Goal: Task Accomplishment & Management: Manage account settings

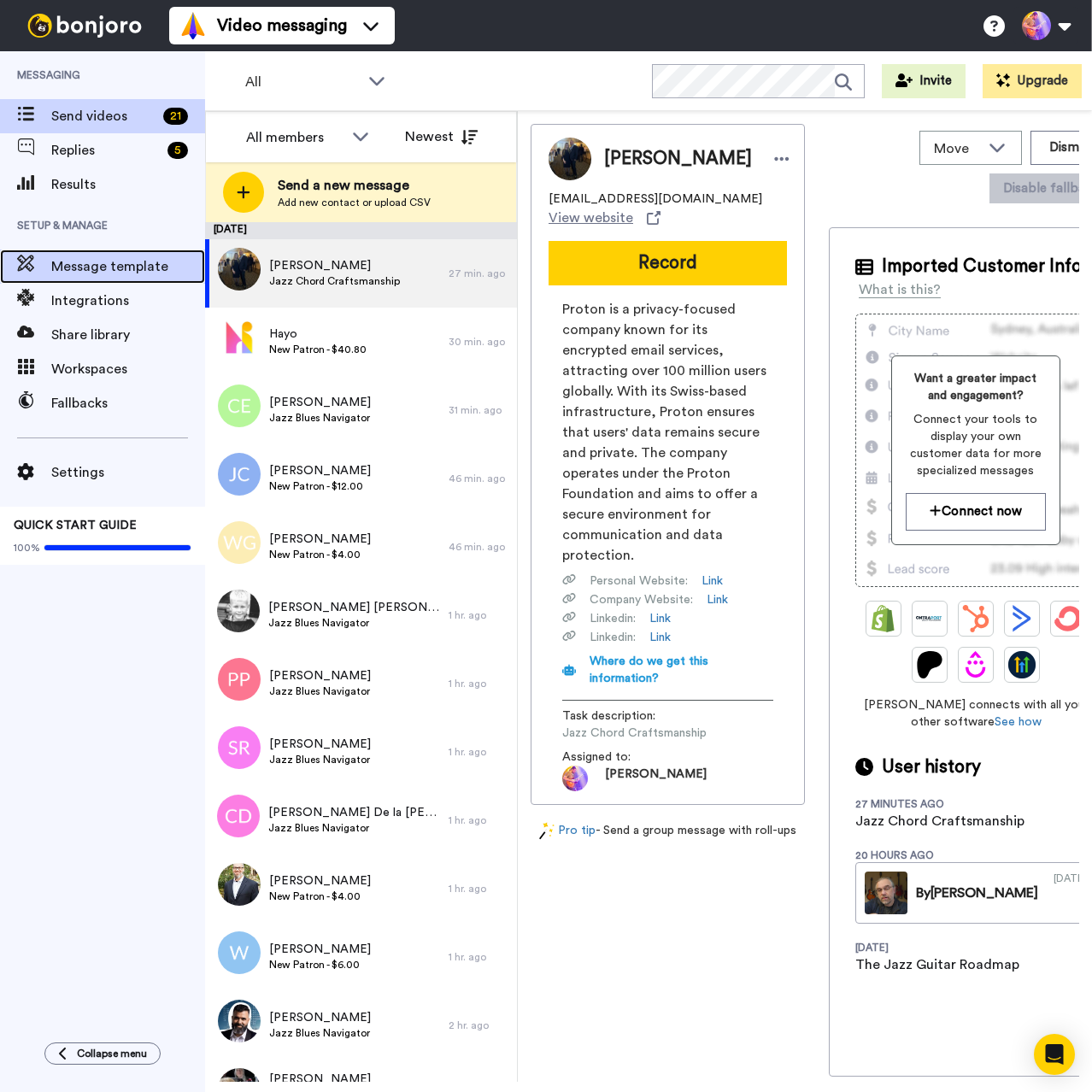
click at [131, 266] on span "Message template" at bounding box center [128, 266] width 154 height 20
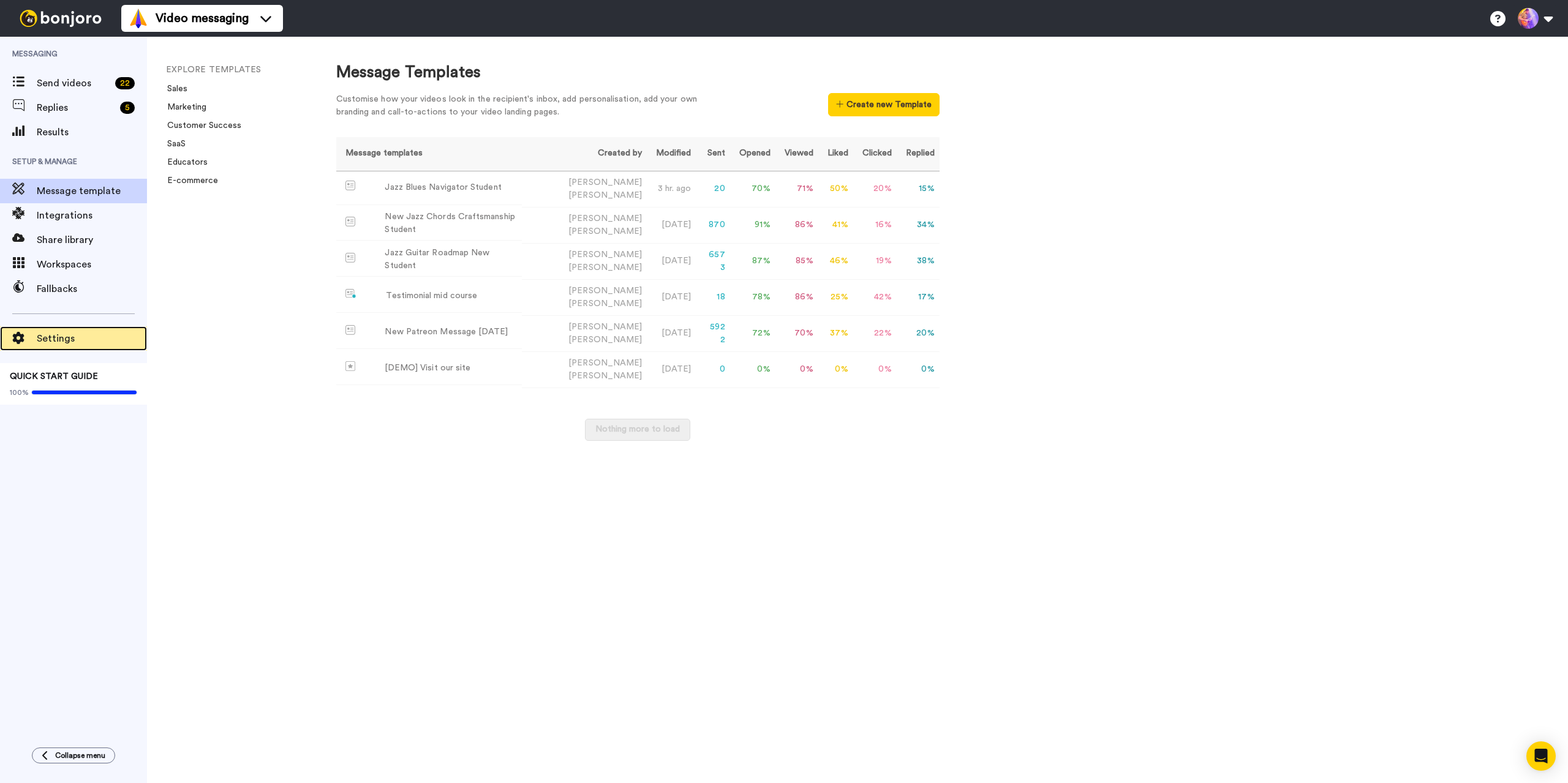
click at [54, 337] on span "Settings" at bounding box center [92, 339] width 111 height 14
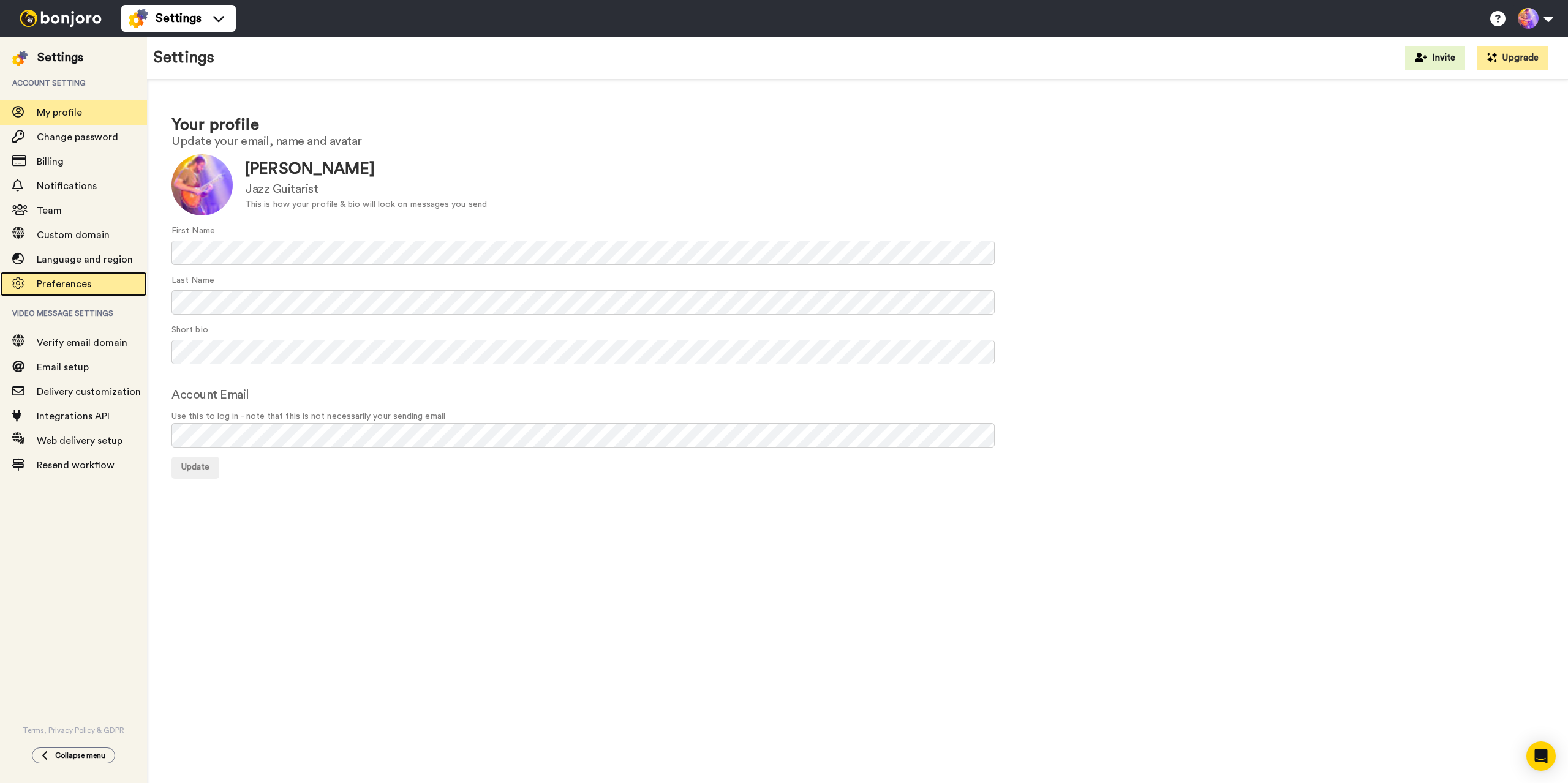
click at [76, 282] on span "Preferences" at bounding box center [64, 284] width 55 height 10
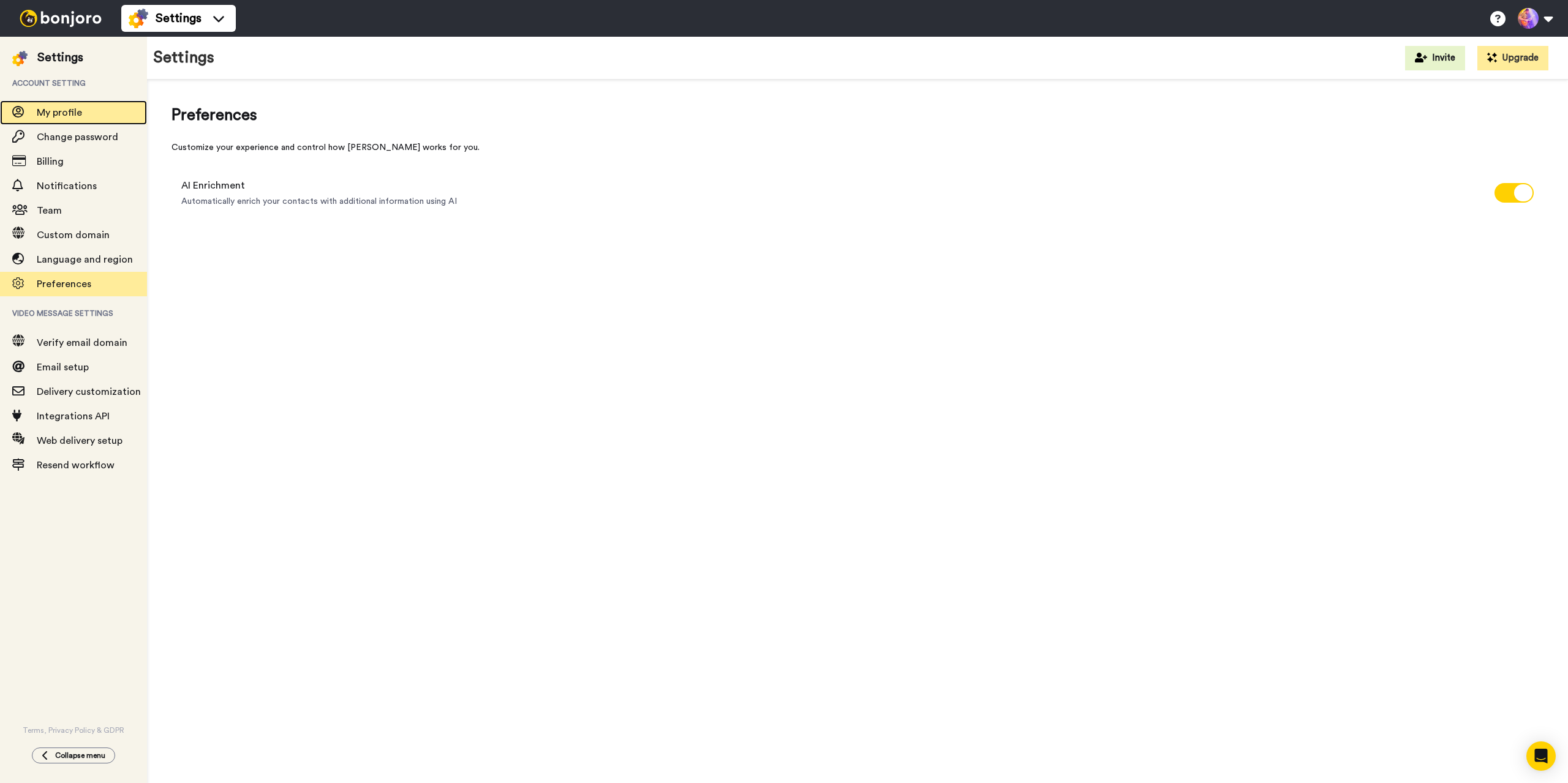
click at [61, 107] on span "My profile" at bounding box center [92, 113] width 111 height 14
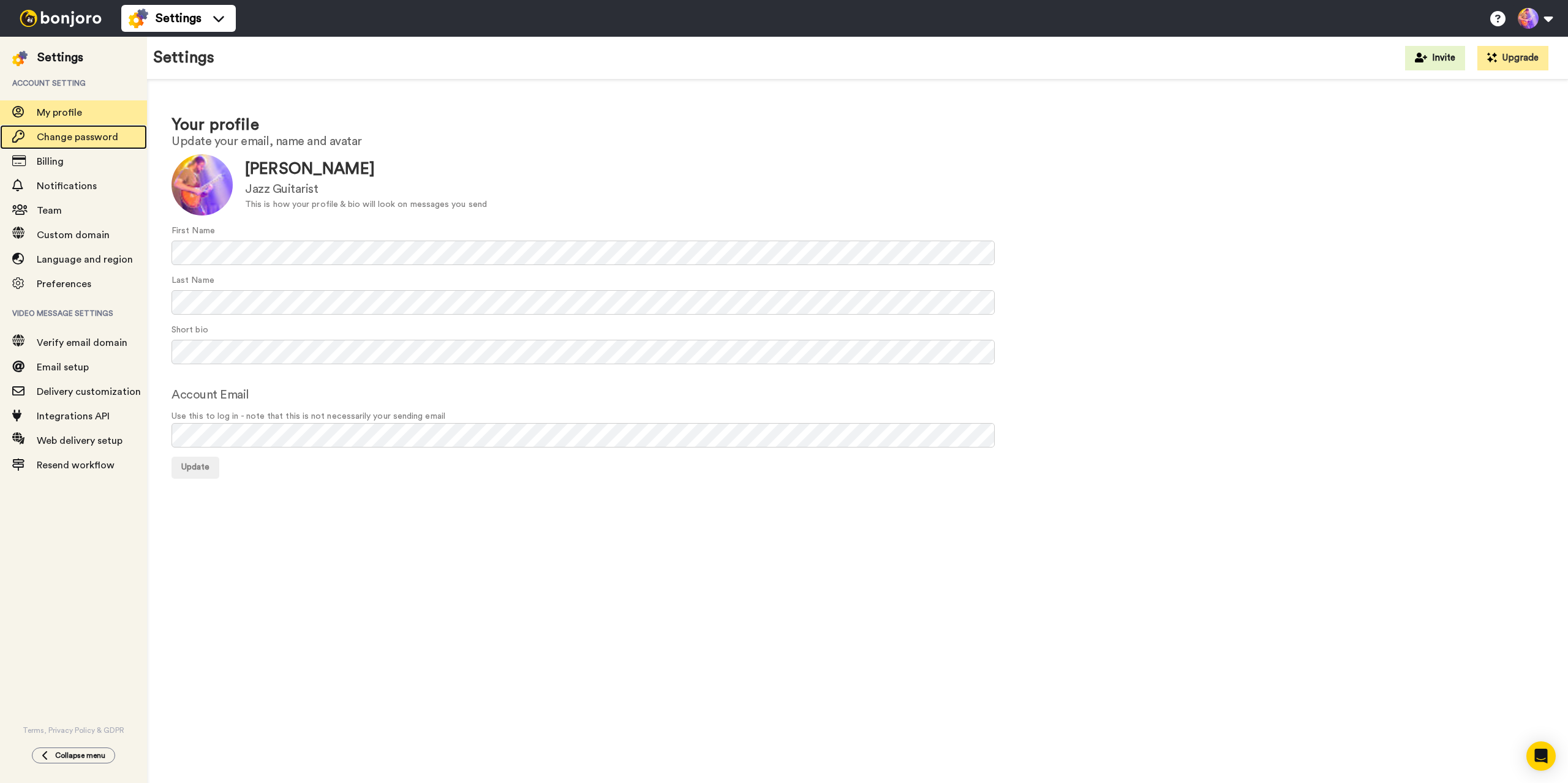
click at [66, 138] on span "Change password" at bounding box center [78, 137] width 82 height 10
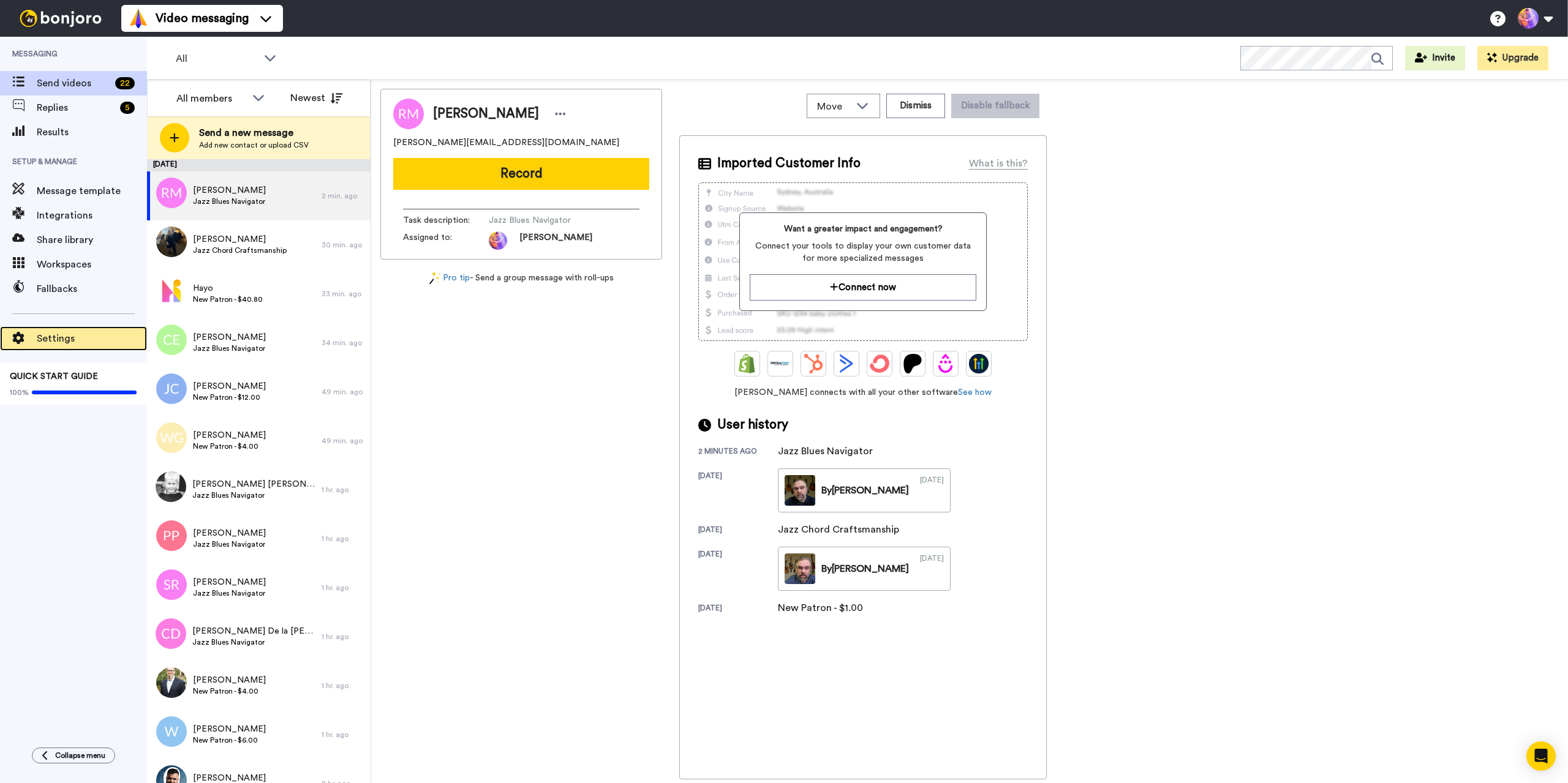
click at [49, 340] on span "Settings" at bounding box center [92, 339] width 111 height 14
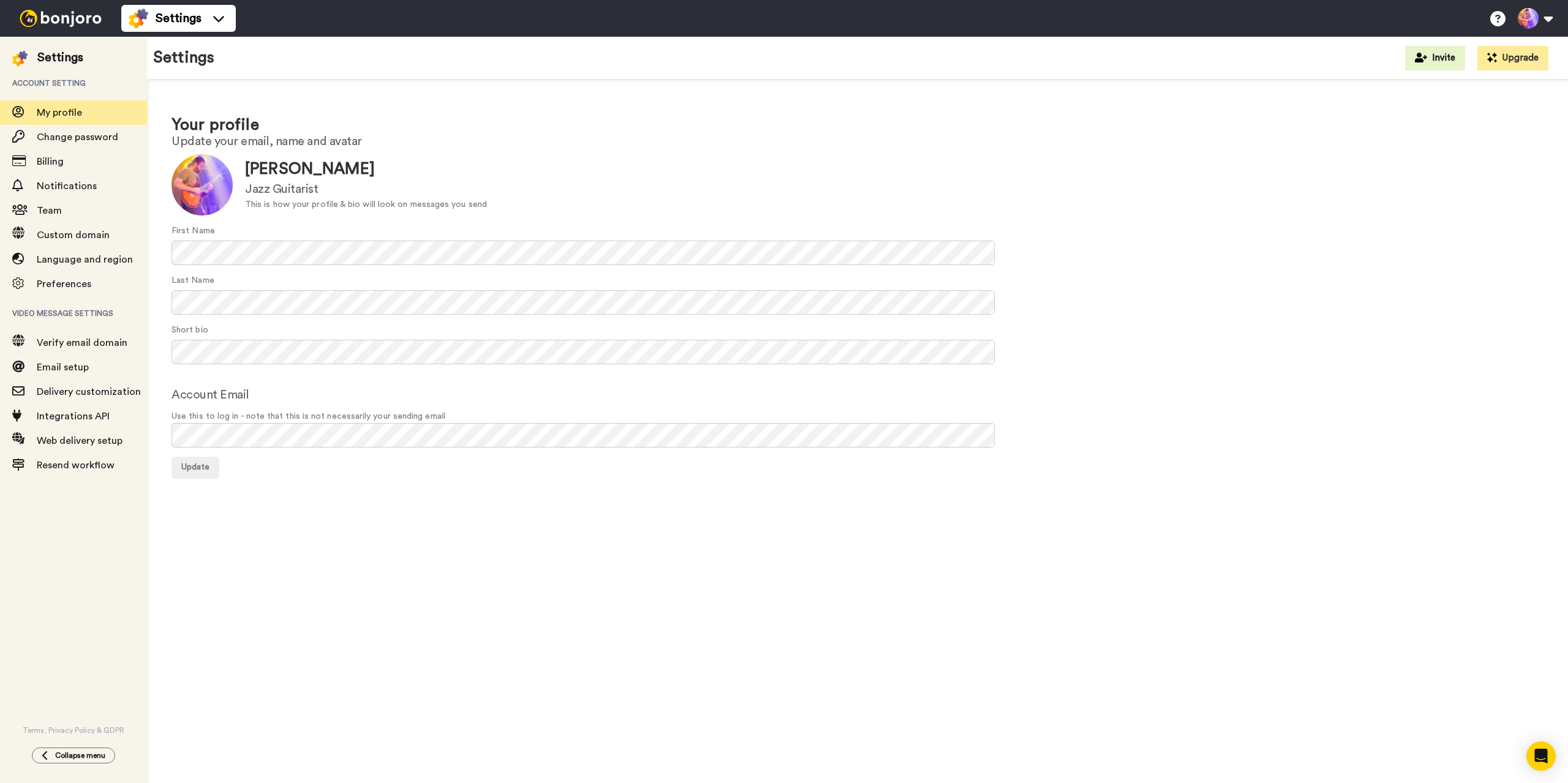
click at [56, 28] on div at bounding box center [61, 18] width 121 height 37
click at [23, 59] on img at bounding box center [20, 58] width 15 height 15
click at [59, 370] on span "Email setup" at bounding box center [63, 367] width 52 height 10
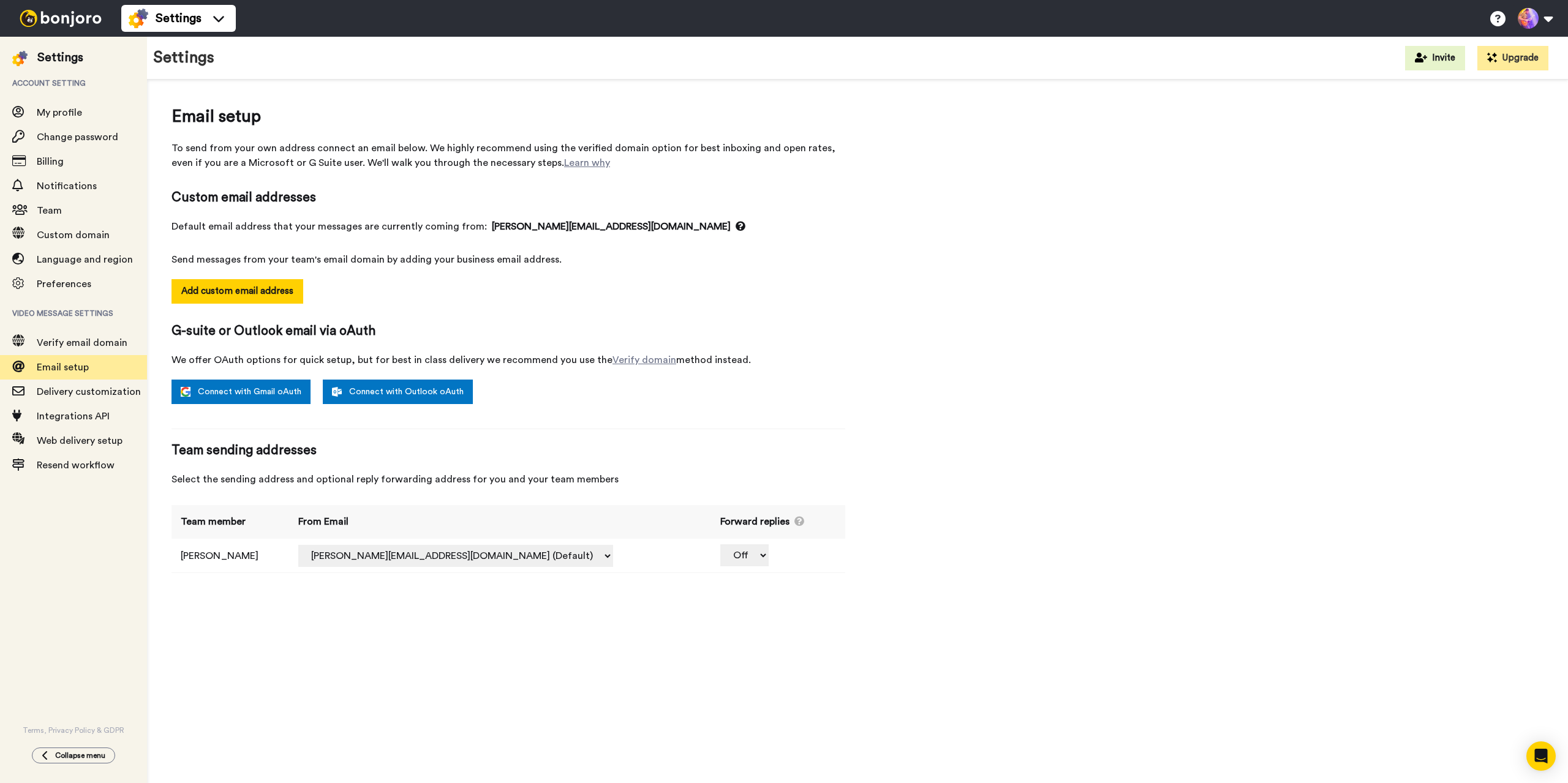
click at [50, 23] on img at bounding box center [61, 18] width 92 height 17
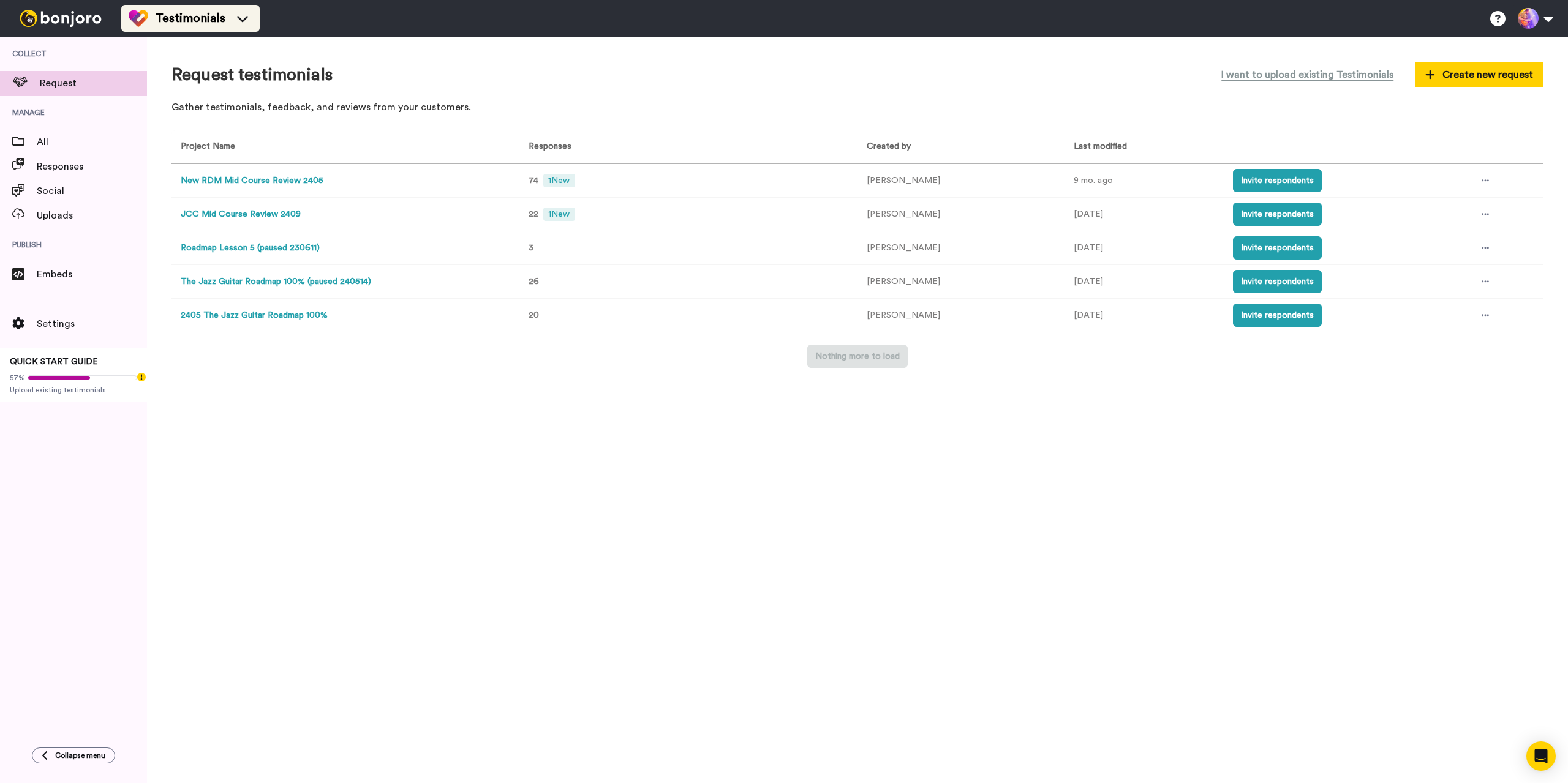
click at [164, 21] on span "Testimonials" at bounding box center [190, 18] width 70 height 17
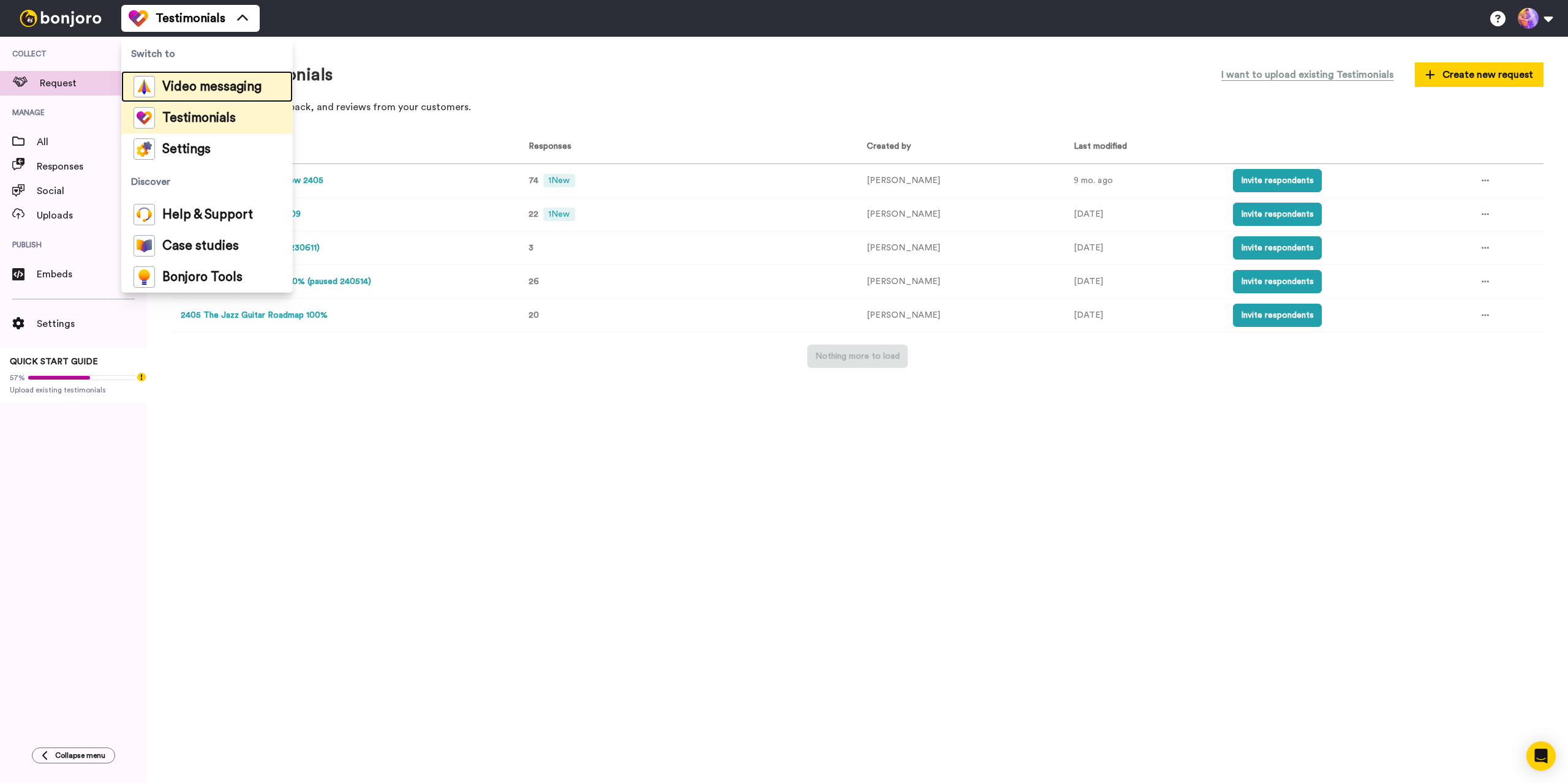
click at [194, 82] on span "Video messaging" at bounding box center [212, 87] width 99 height 13
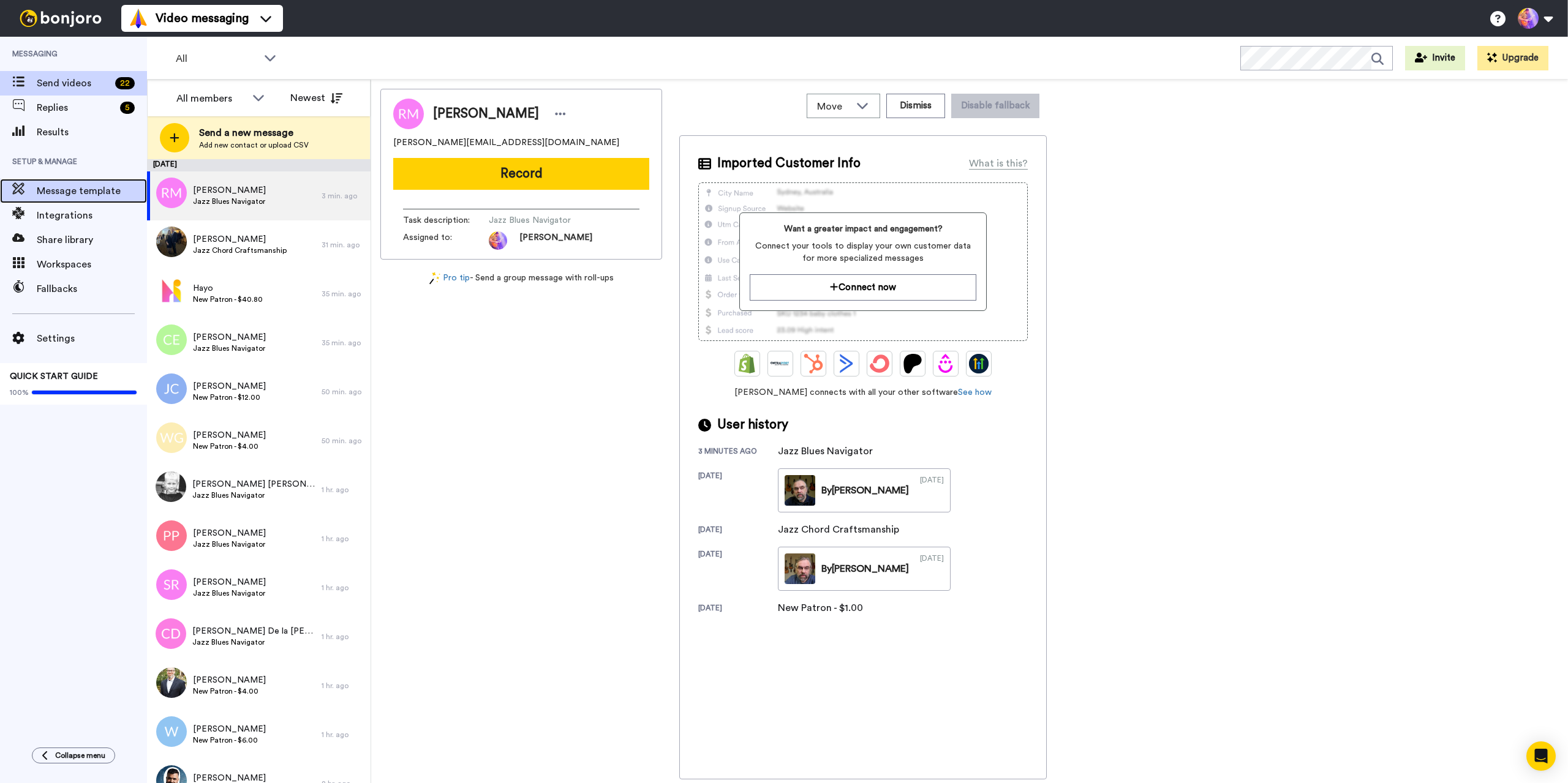
click at [75, 183] on div "Message template" at bounding box center [73, 191] width 147 height 24
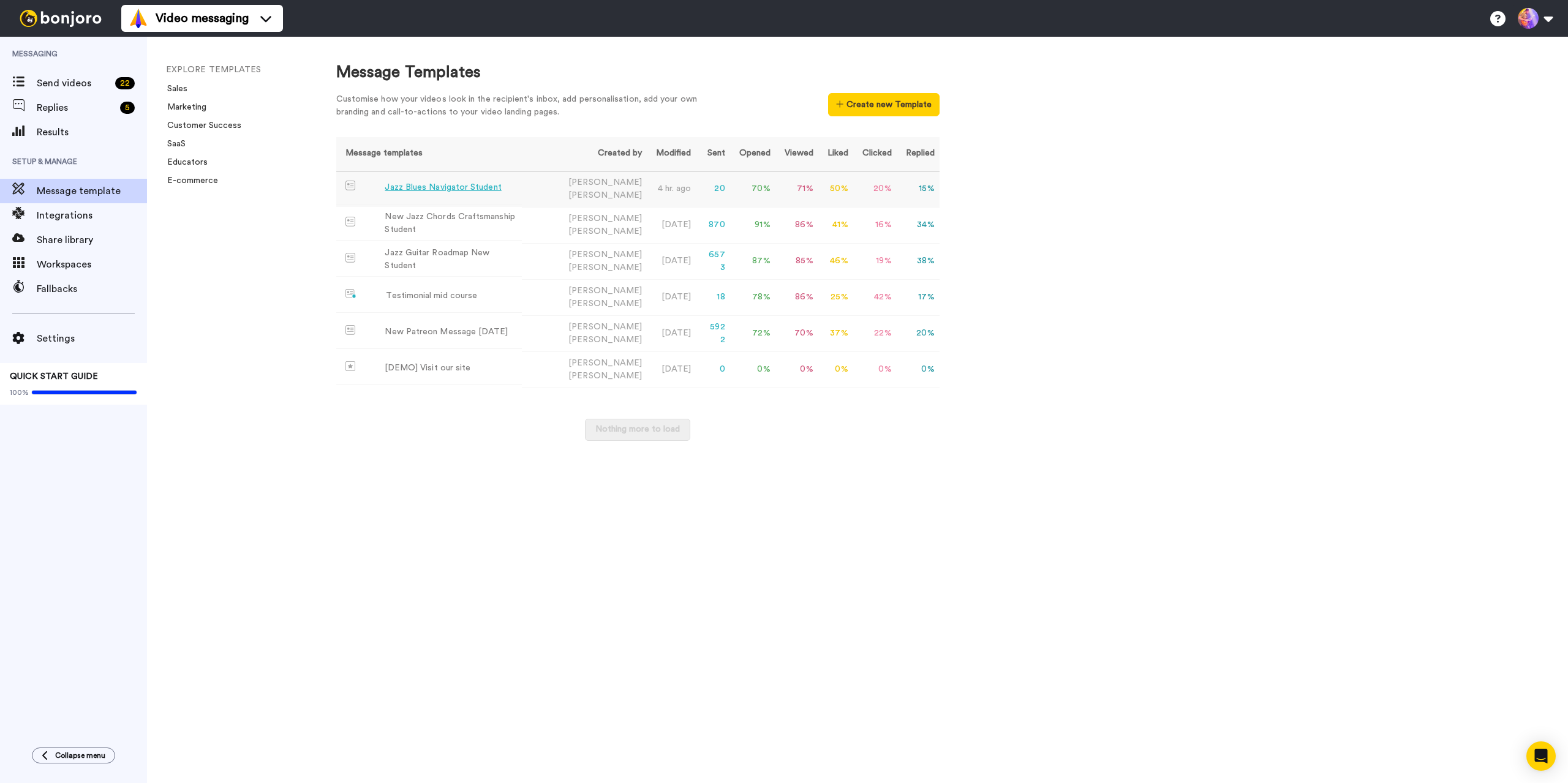
click at [442, 191] on div "Jazz Blues Navigator Student" at bounding box center [443, 188] width 116 height 13
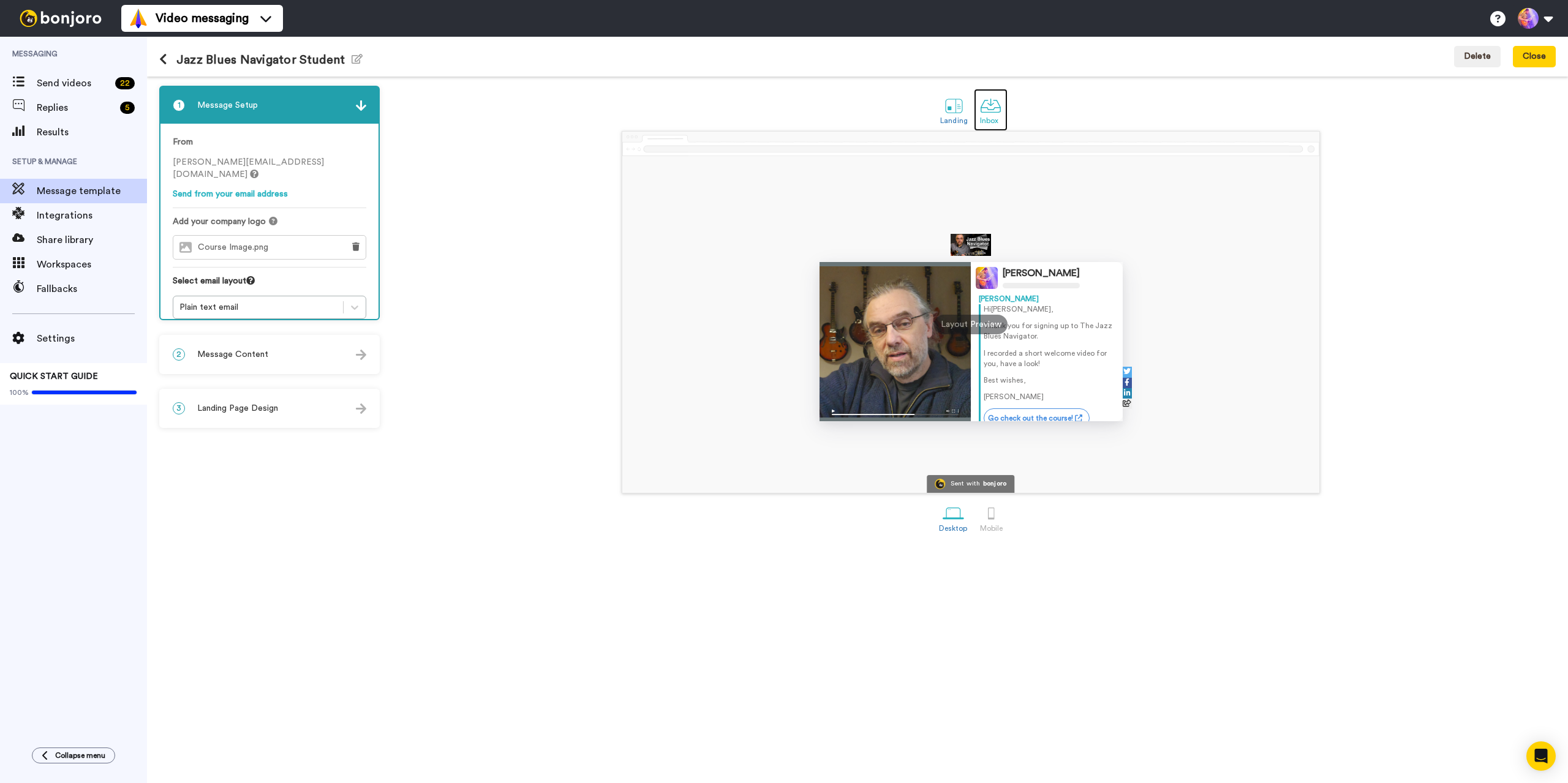
click at [992, 113] on div at bounding box center [990, 105] width 22 height 22
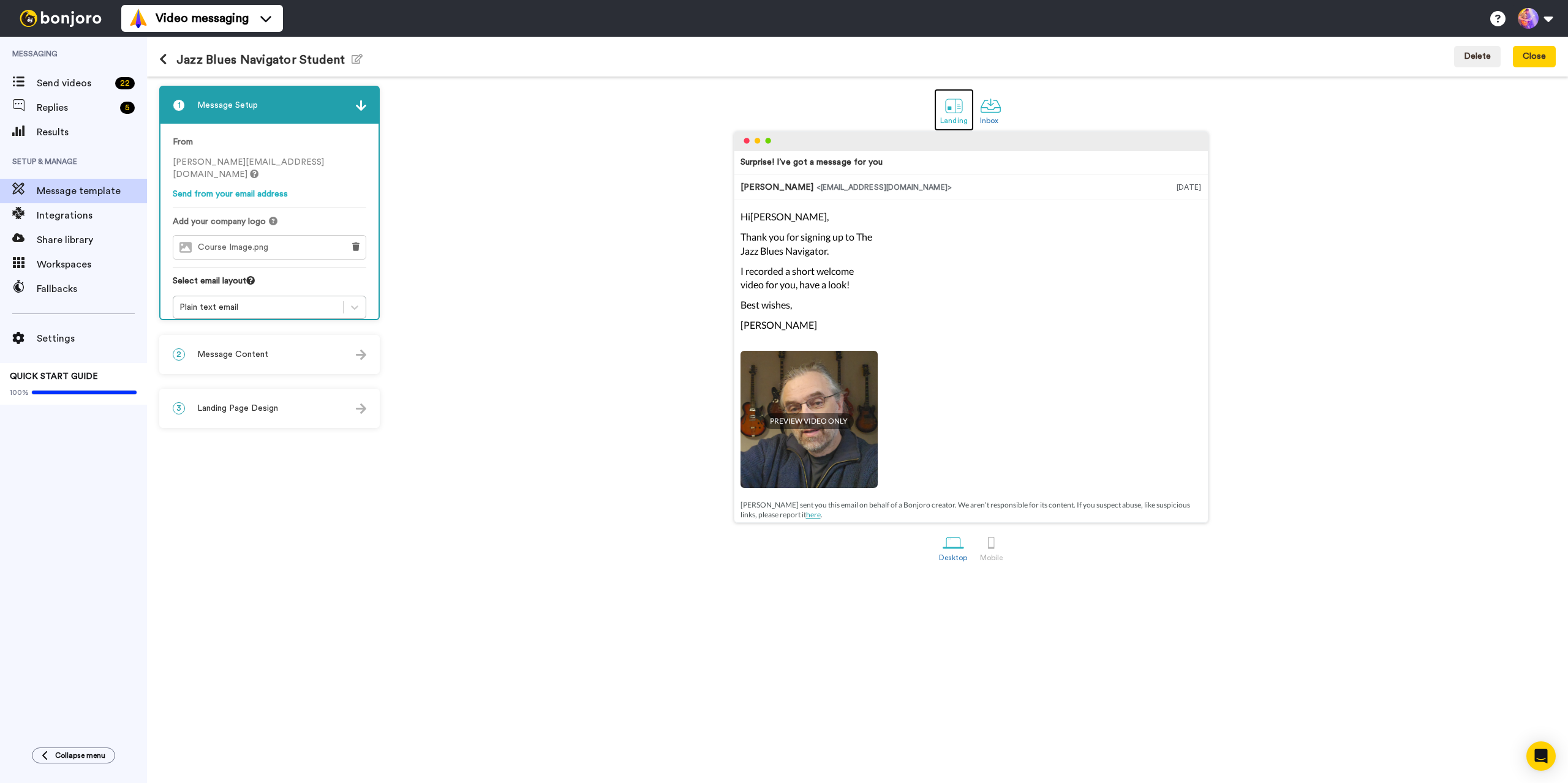
click at [957, 109] on div at bounding box center [953, 105] width 22 height 22
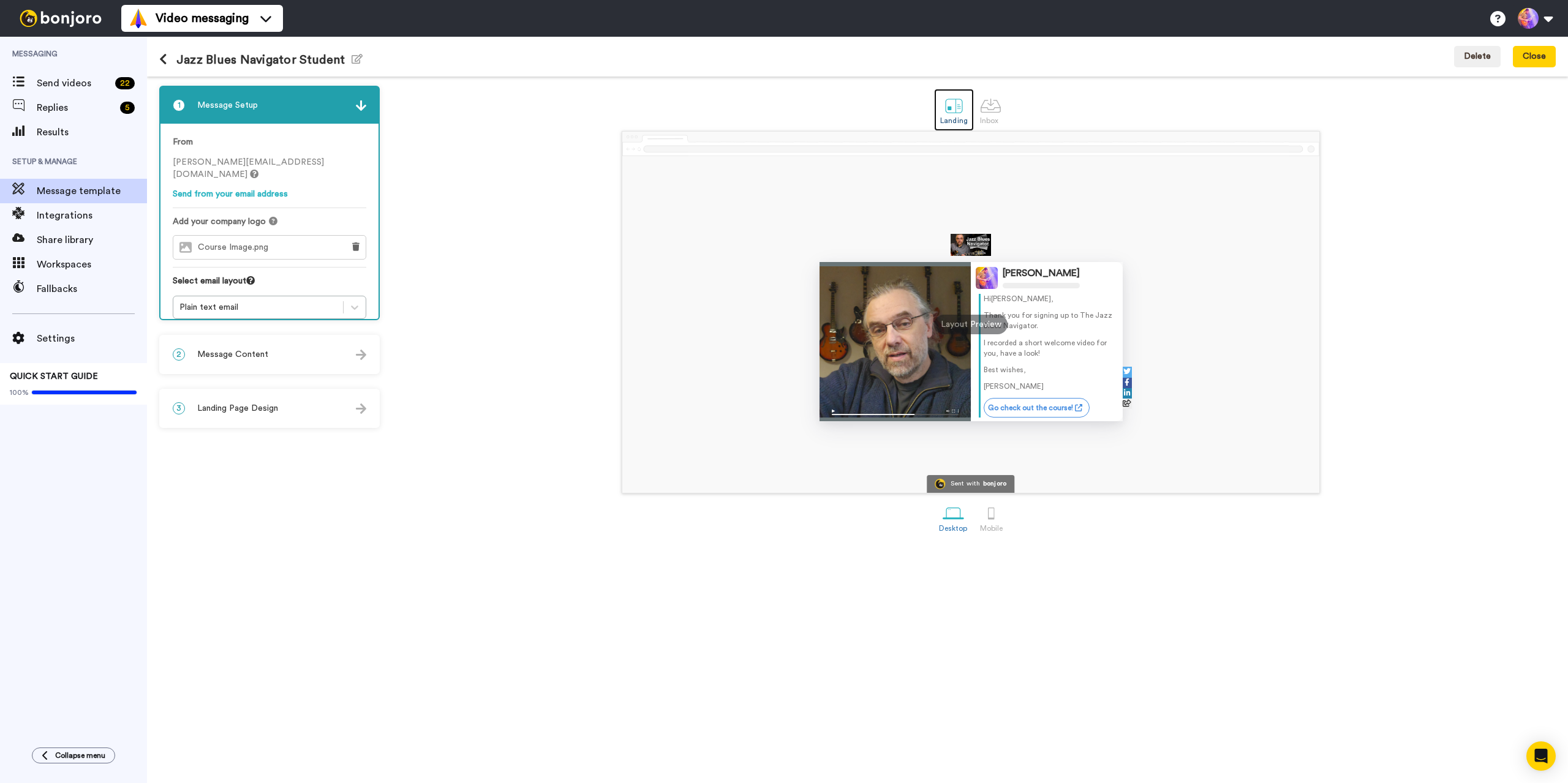
scroll to position [13, 0]
click at [64, 338] on span "Settings" at bounding box center [92, 339] width 111 height 14
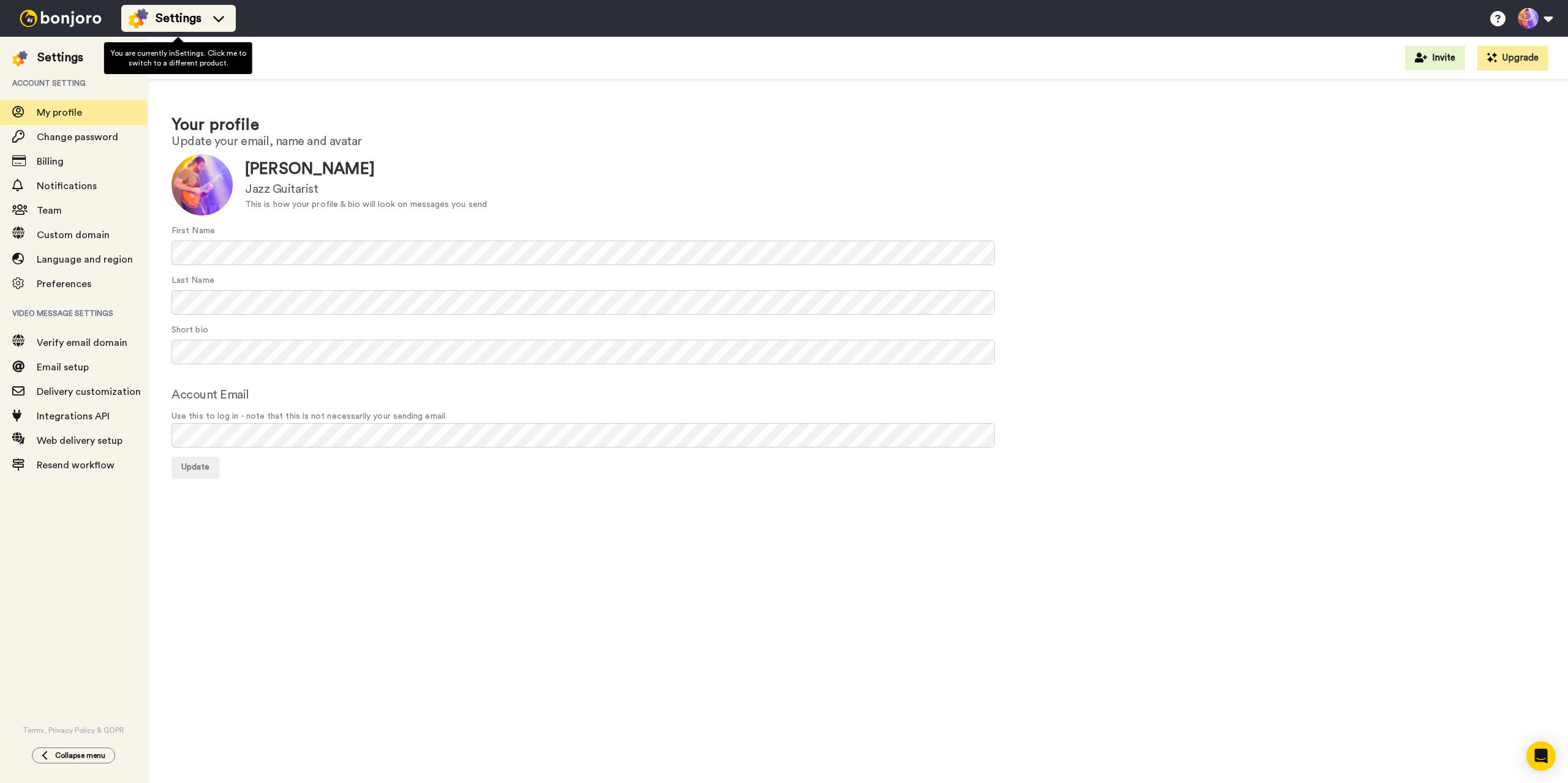
click at [138, 16] on img at bounding box center [138, 18] width 20 height 20
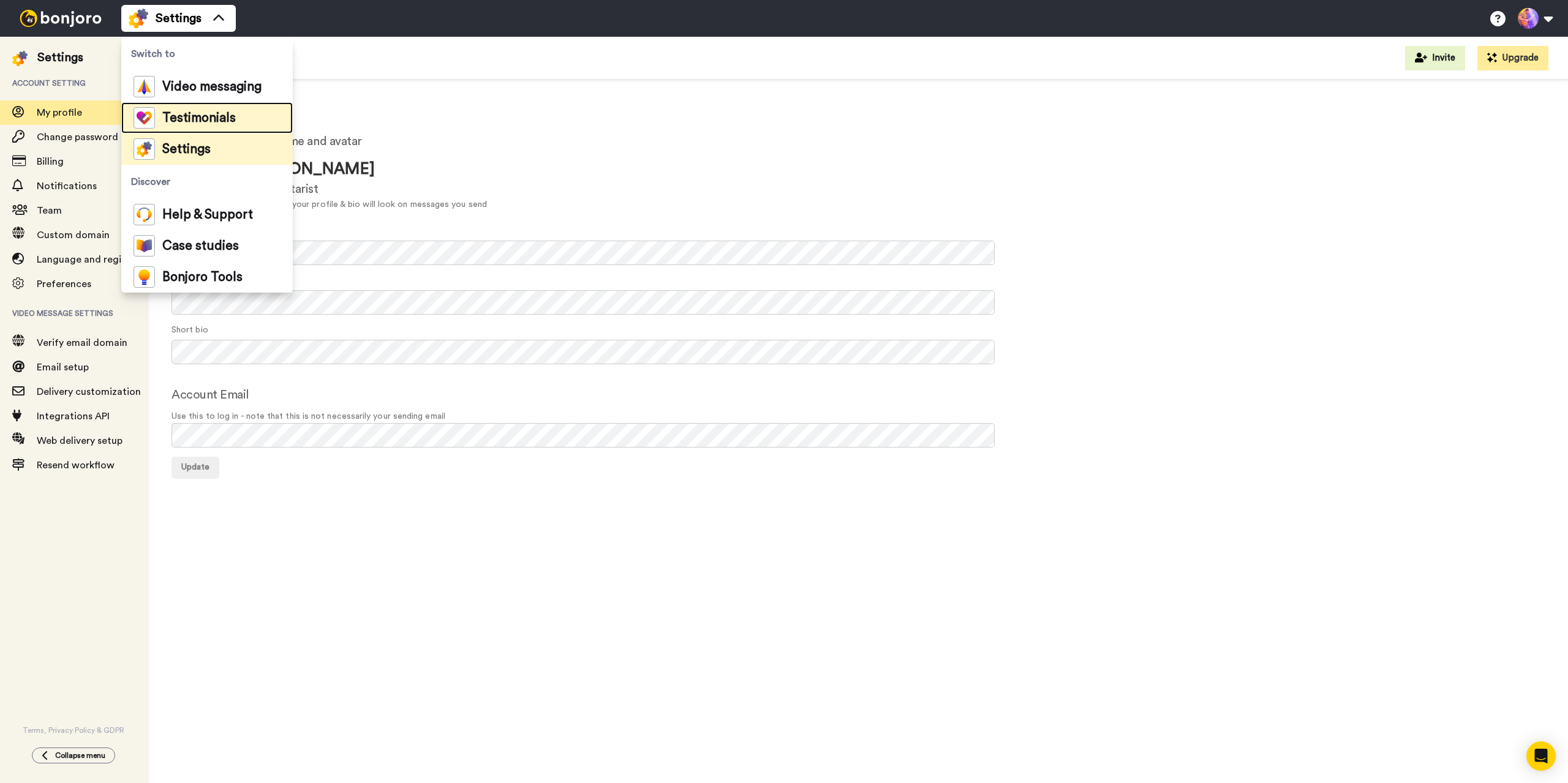
click at [184, 116] on span "Testimonials" at bounding box center [199, 118] width 74 height 13
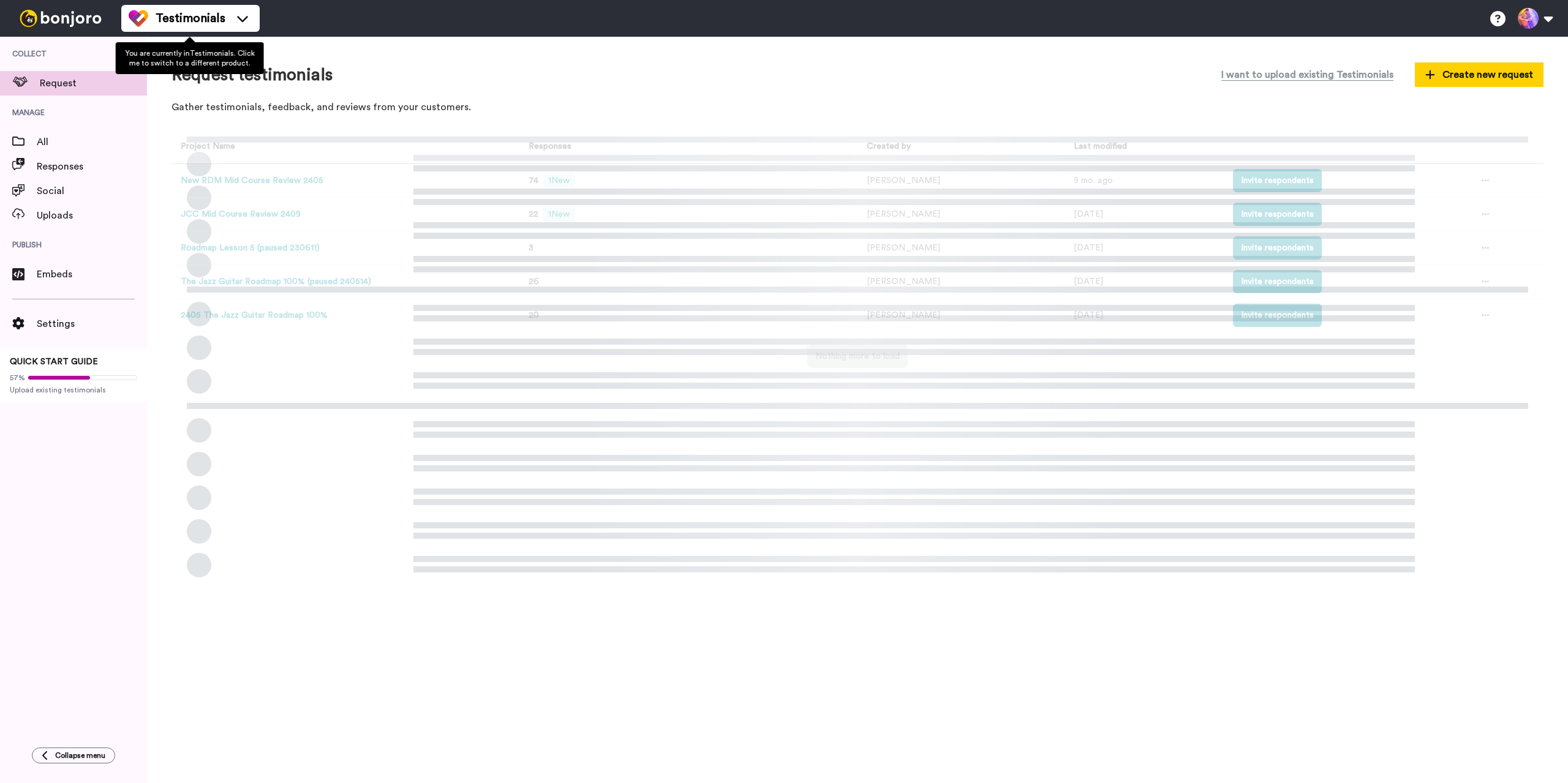
click at [180, 18] on span "Testimonials" at bounding box center [190, 18] width 70 height 17
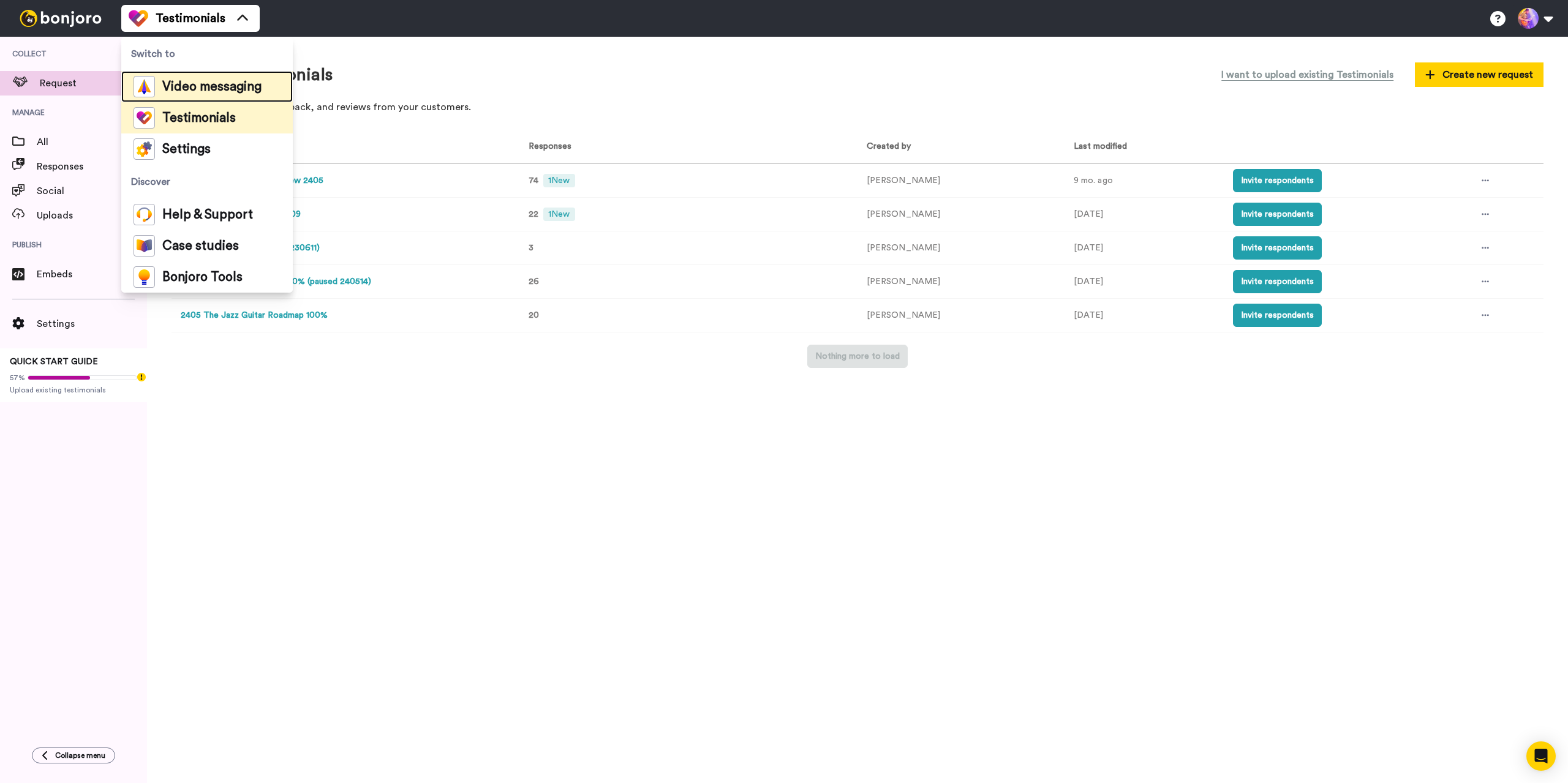
click at [198, 81] on span "Video messaging" at bounding box center [212, 87] width 99 height 13
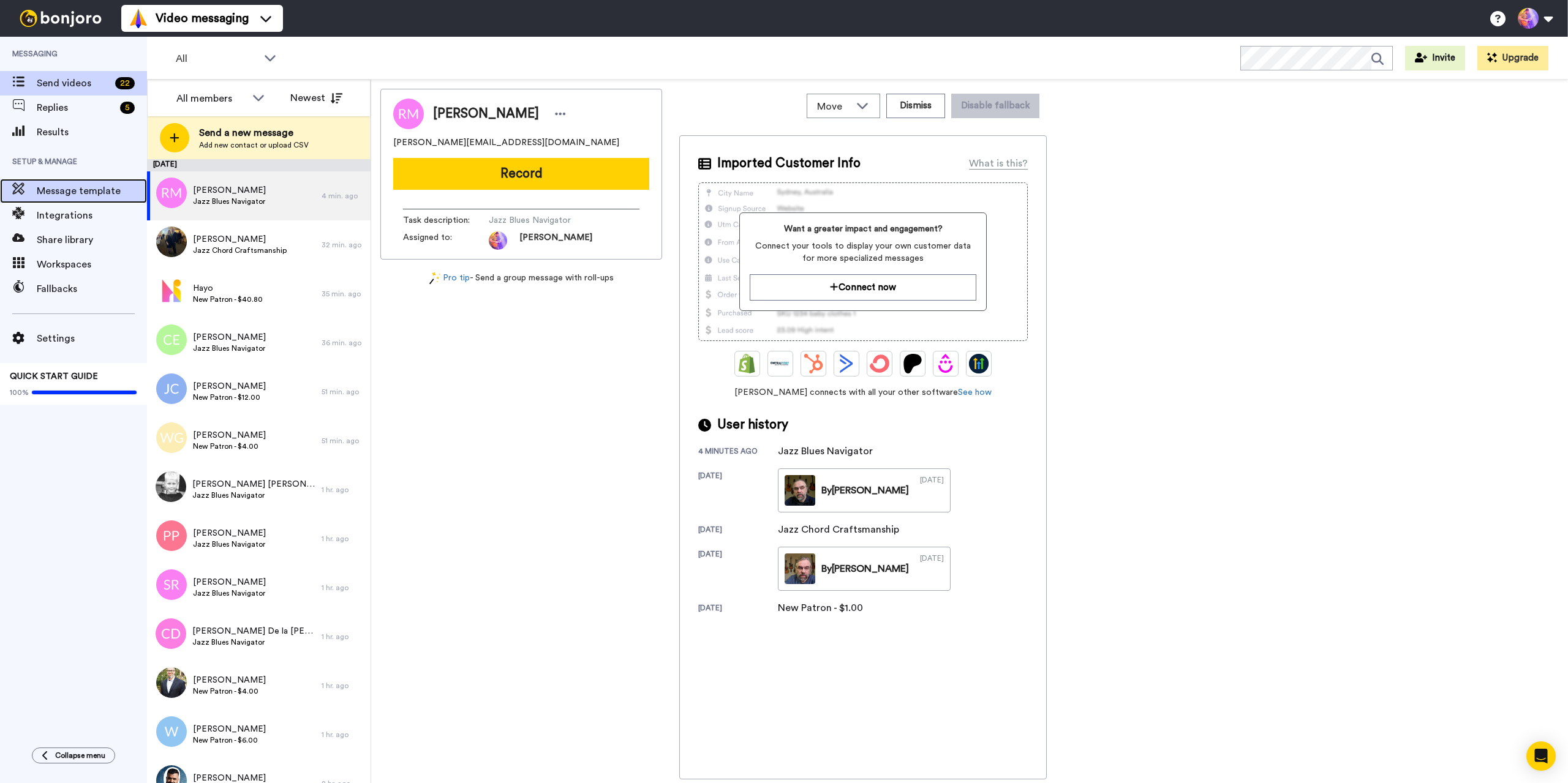
click at [78, 193] on span "Message template" at bounding box center [92, 191] width 111 height 14
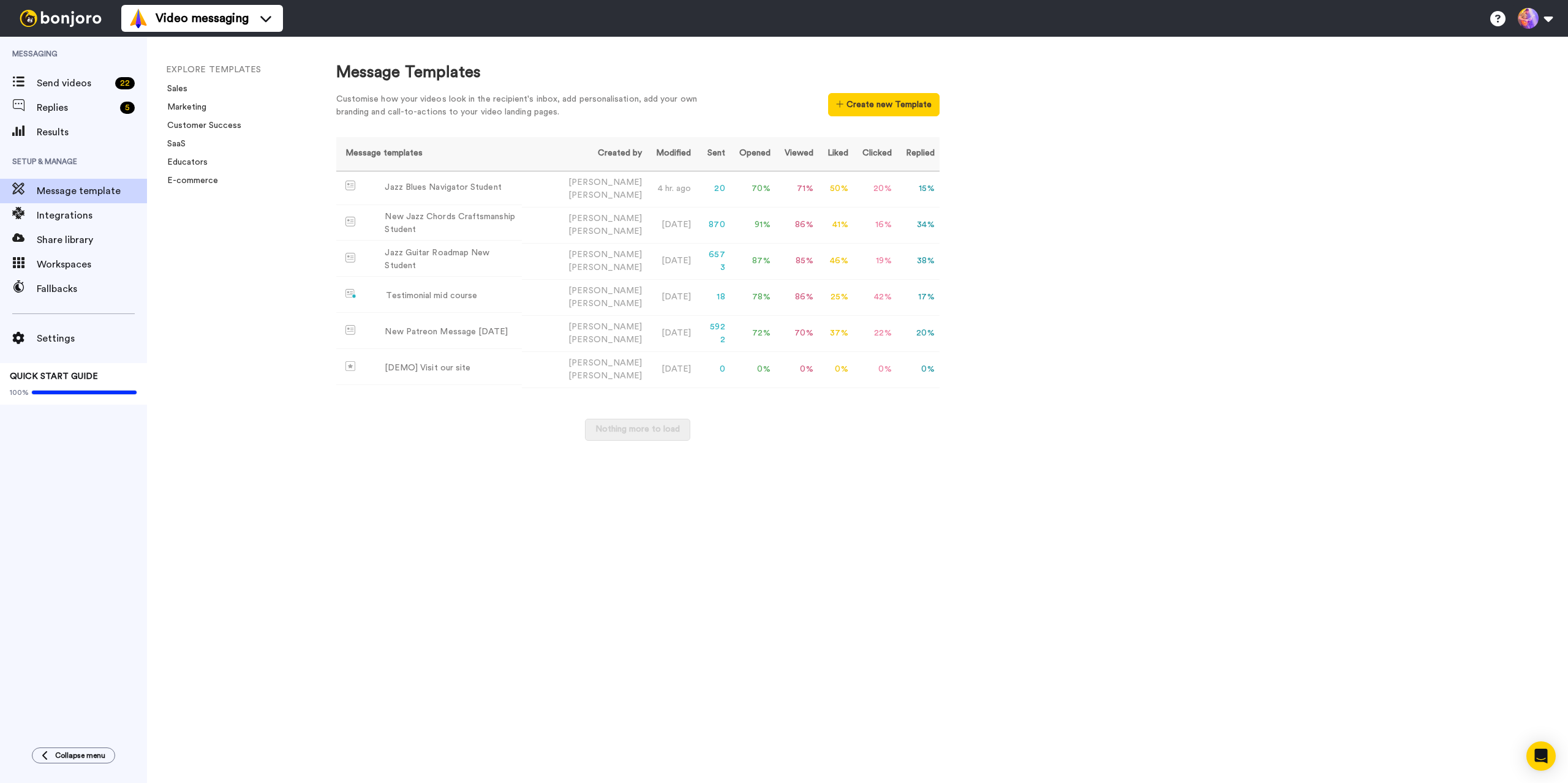
click at [800, 424] on div "Nothing more to load" at bounding box center [638, 436] width 603 height 34
click at [1536, 756] on icon "Open Intercom Messenger" at bounding box center [1540, 756] width 14 height 16
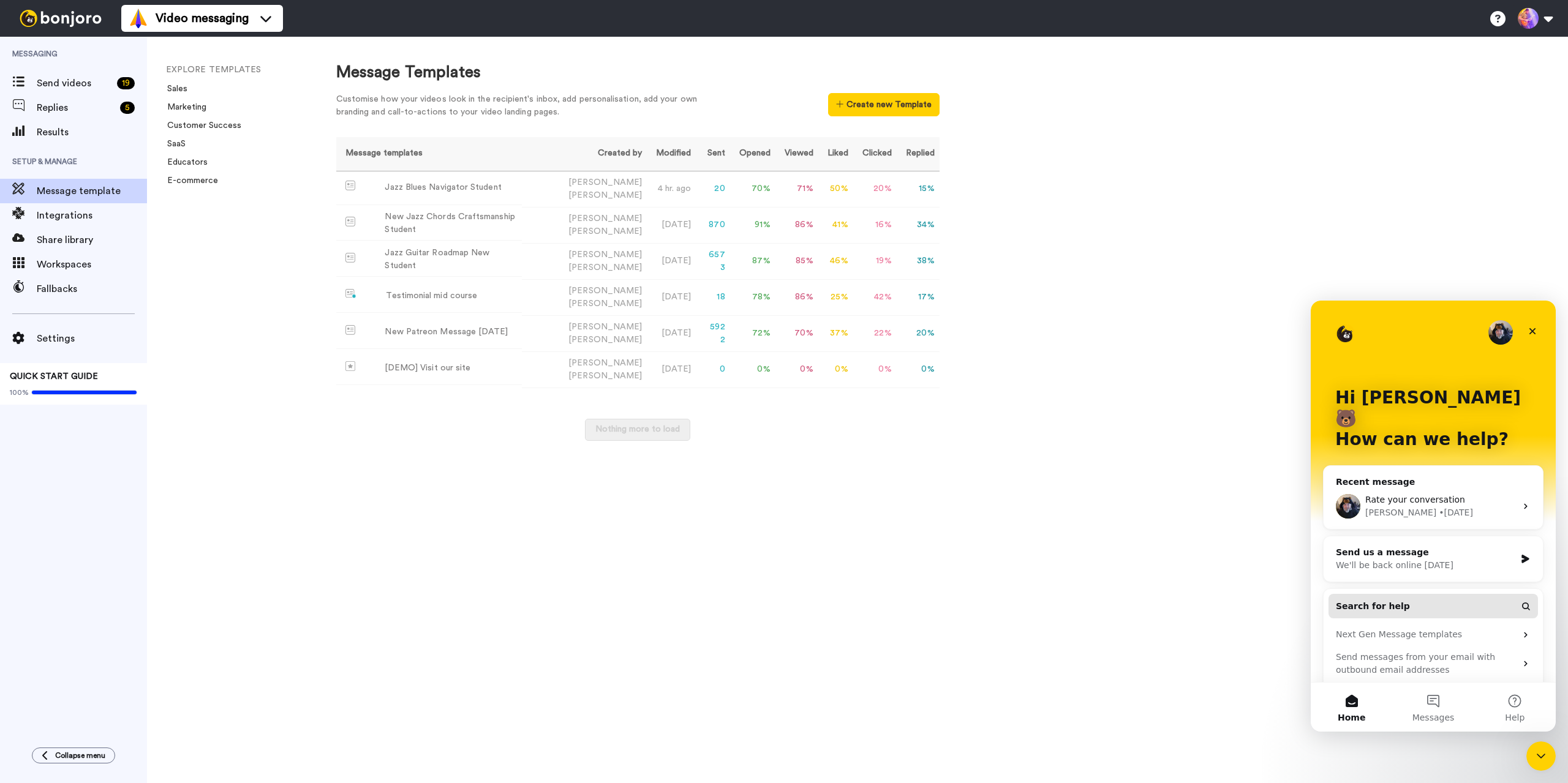
click at [1366, 600] on span "Search for help" at bounding box center [1373, 607] width 74 height 13
